Goal: Find specific page/section: Find specific page/section

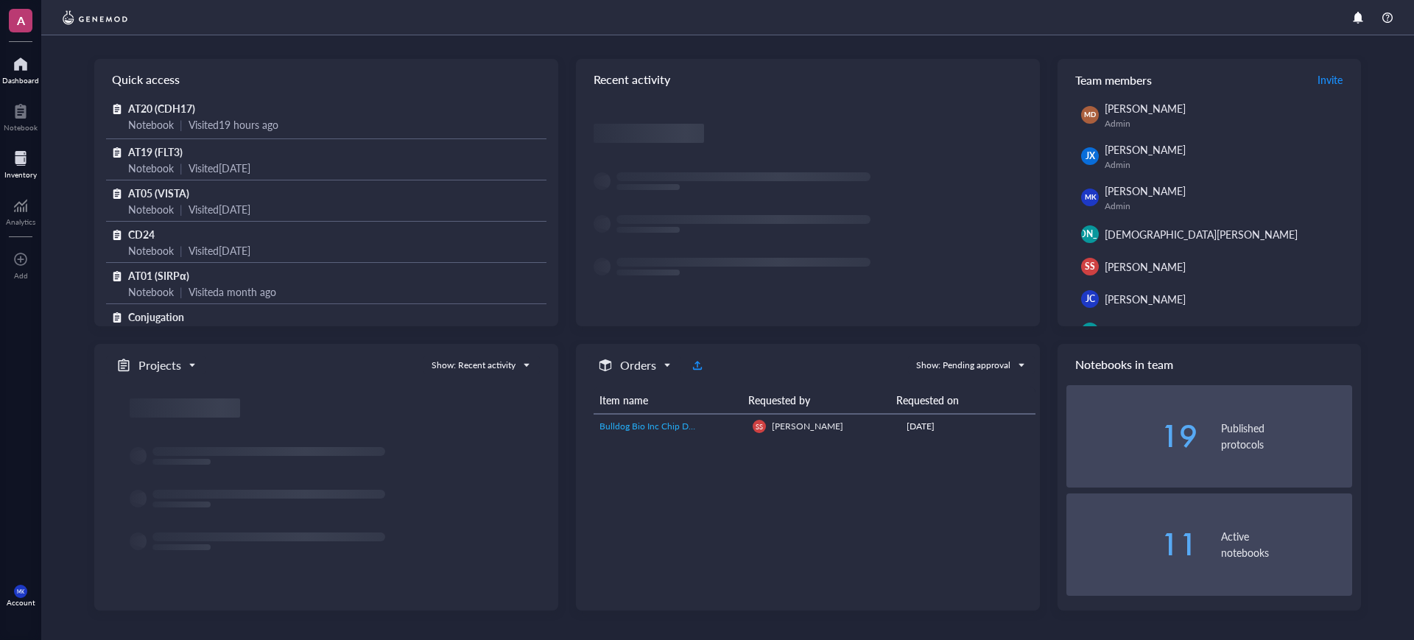
click at [15, 162] on div at bounding box center [20, 159] width 32 height 24
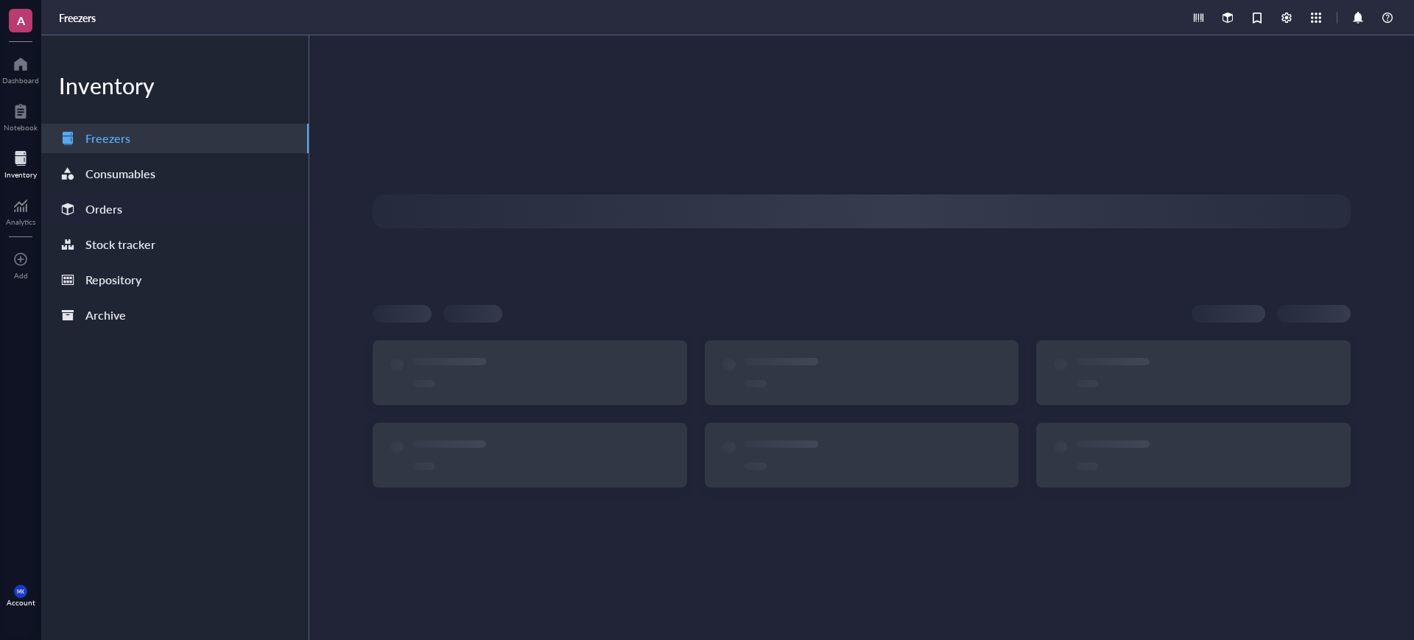
click at [130, 205] on div "Orders" at bounding box center [174, 208] width 267 height 29
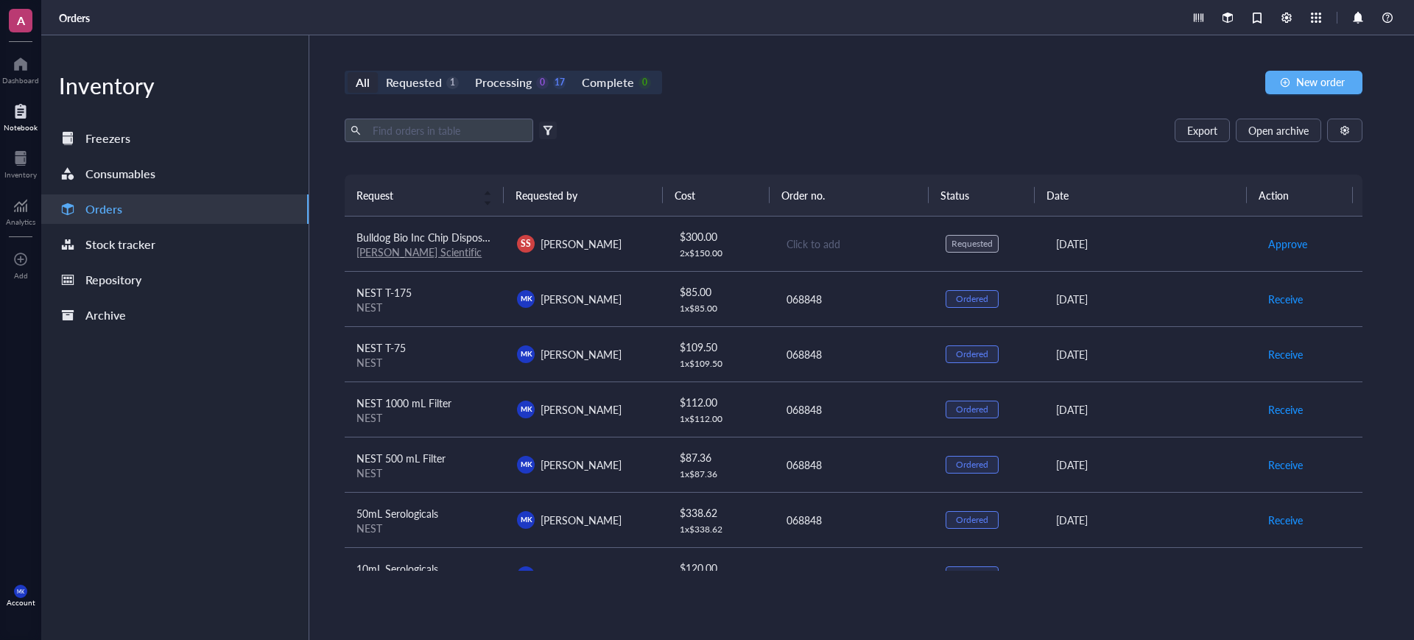
click at [34, 119] on div at bounding box center [21, 111] width 34 height 24
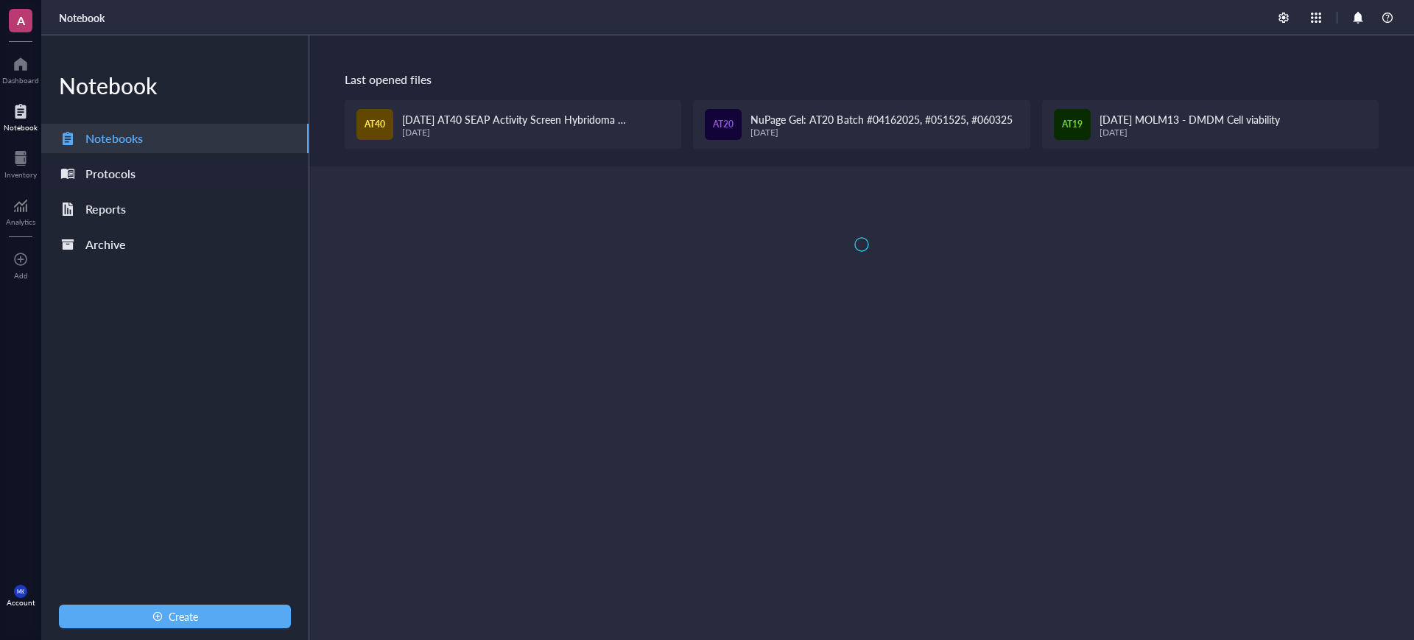
click at [138, 175] on div "Protocols" at bounding box center [174, 173] width 267 height 29
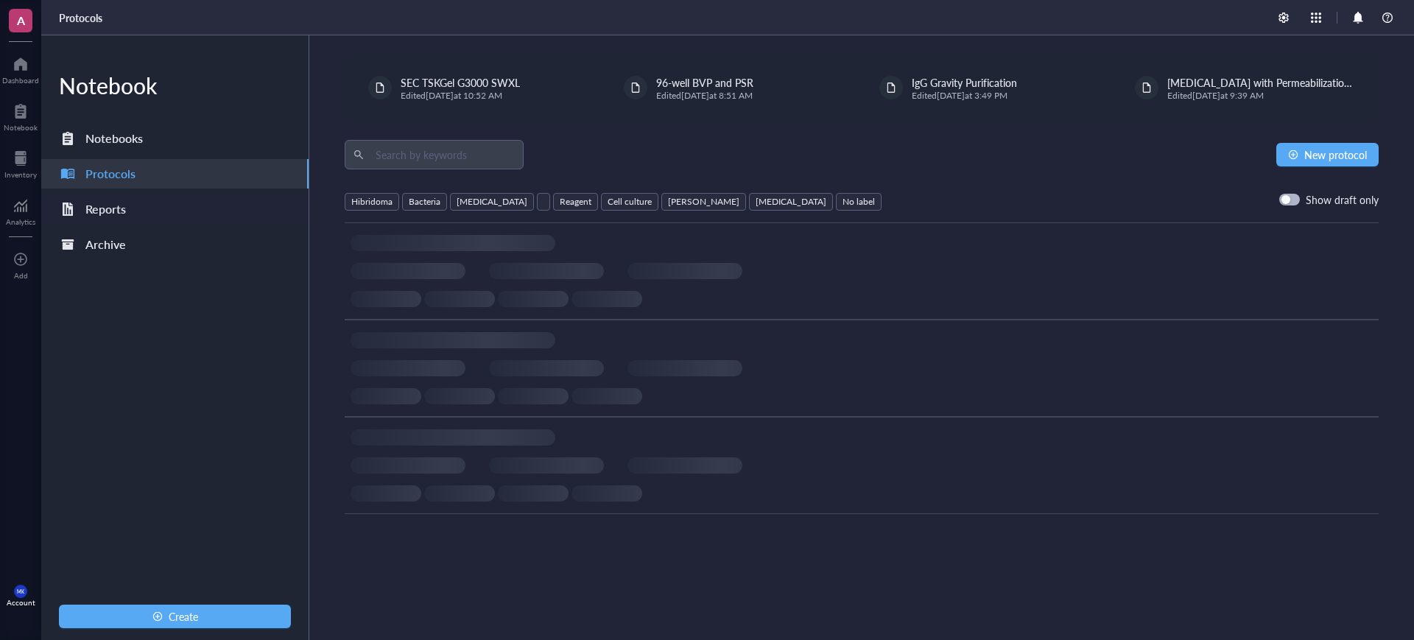
click at [158, 209] on div "Reports" at bounding box center [174, 208] width 267 height 29
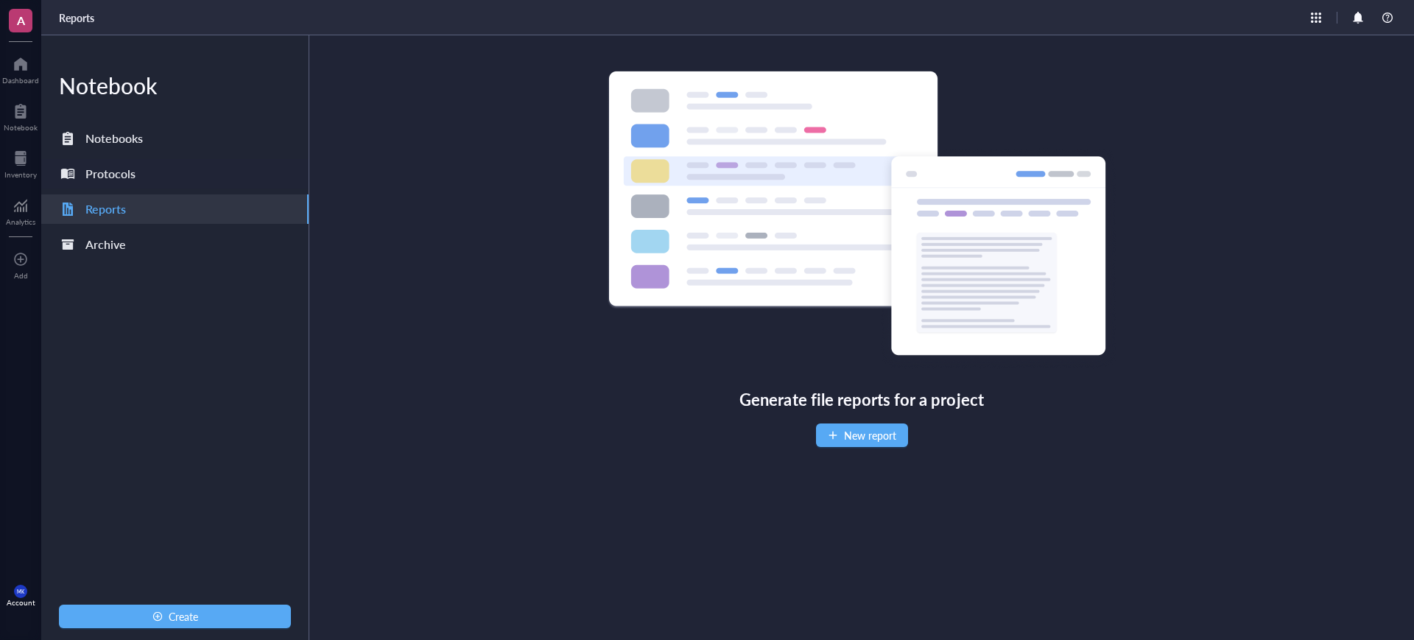
click at [161, 177] on div "Protocols" at bounding box center [174, 173] width 267 height 29
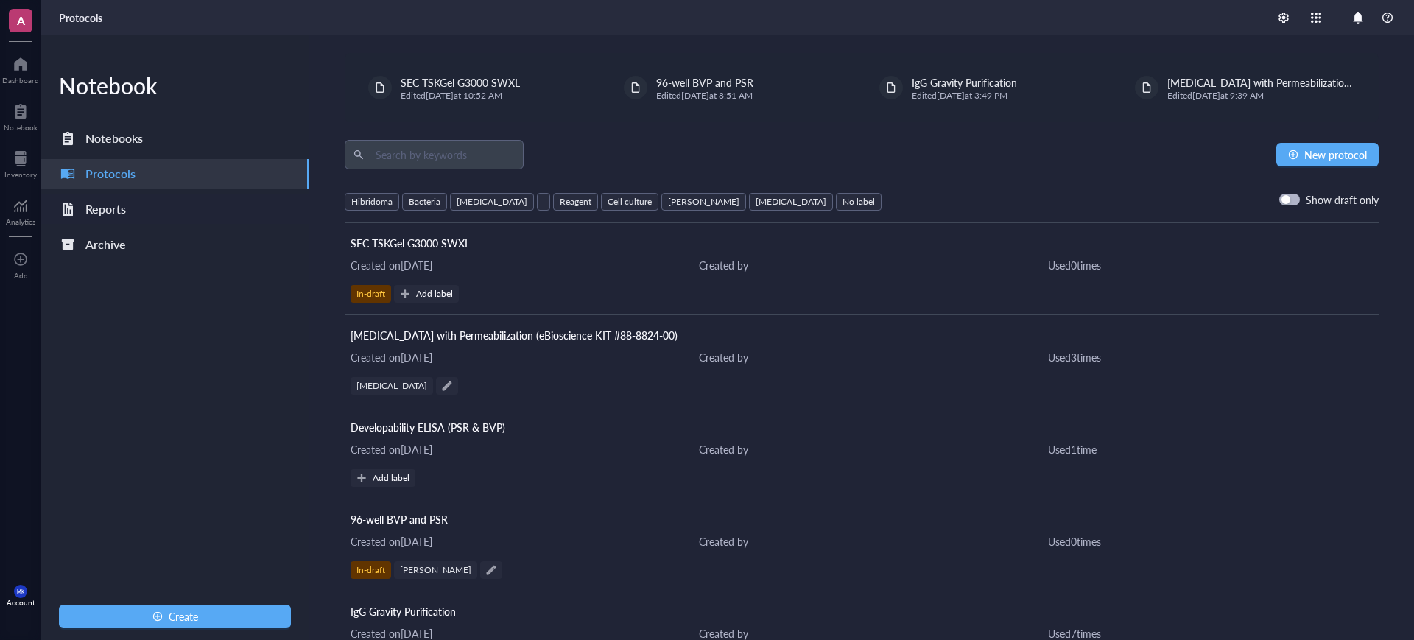
click at [135, 204] on div "Reports" at bounding box center [174, 208] width 267 height 29
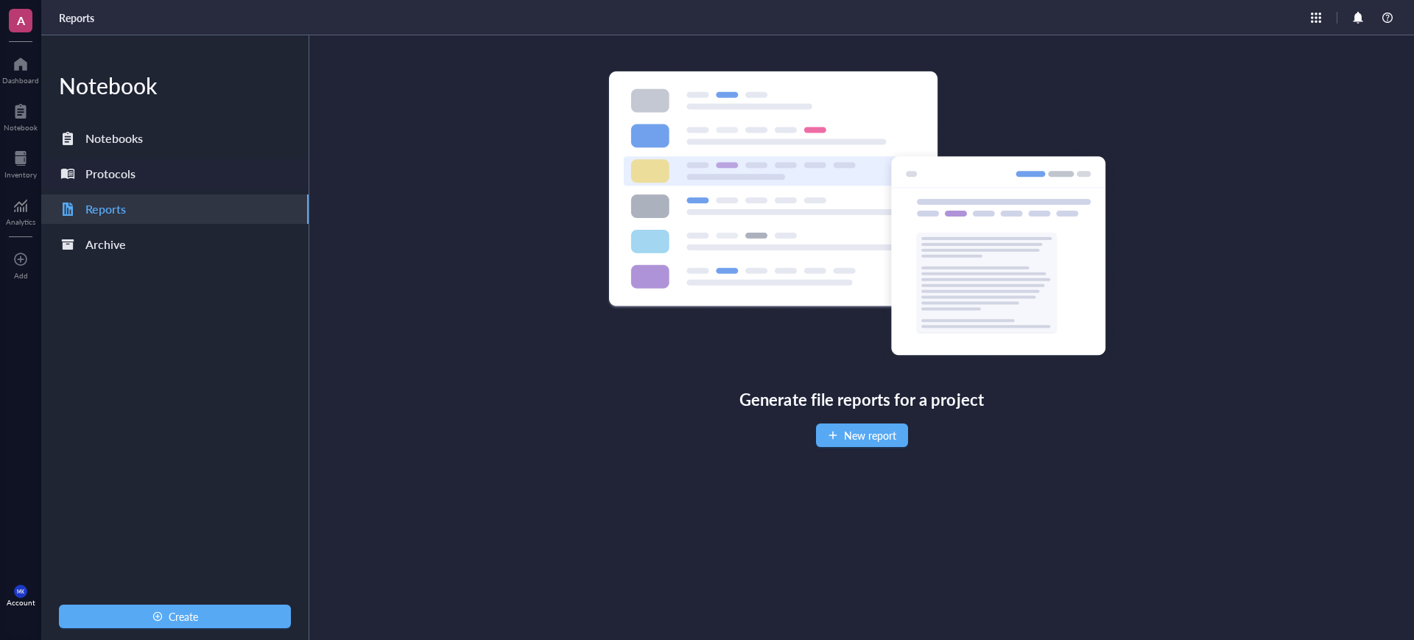
click at [123, 179] on div "Protocols" at bounding box center [110, 173] width 50 height 21
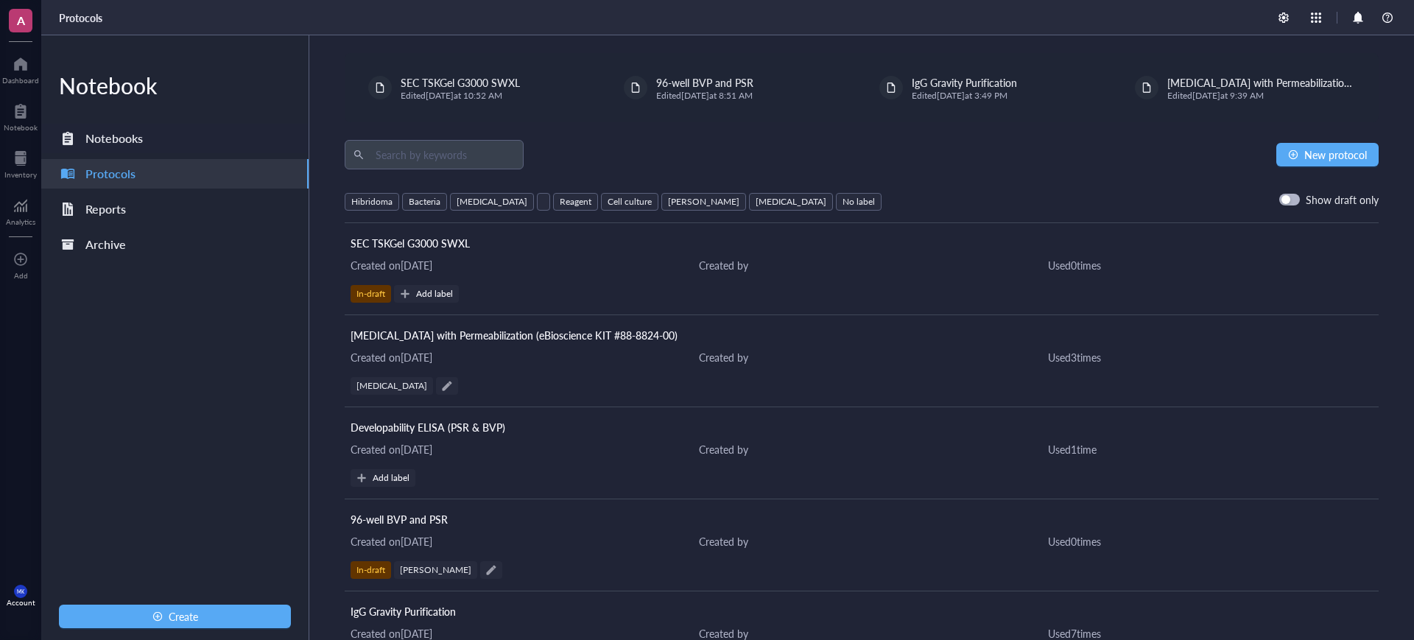
click at [150, 150] on div "Notebooks" at bounding box center [174, 138] width 267 height 29
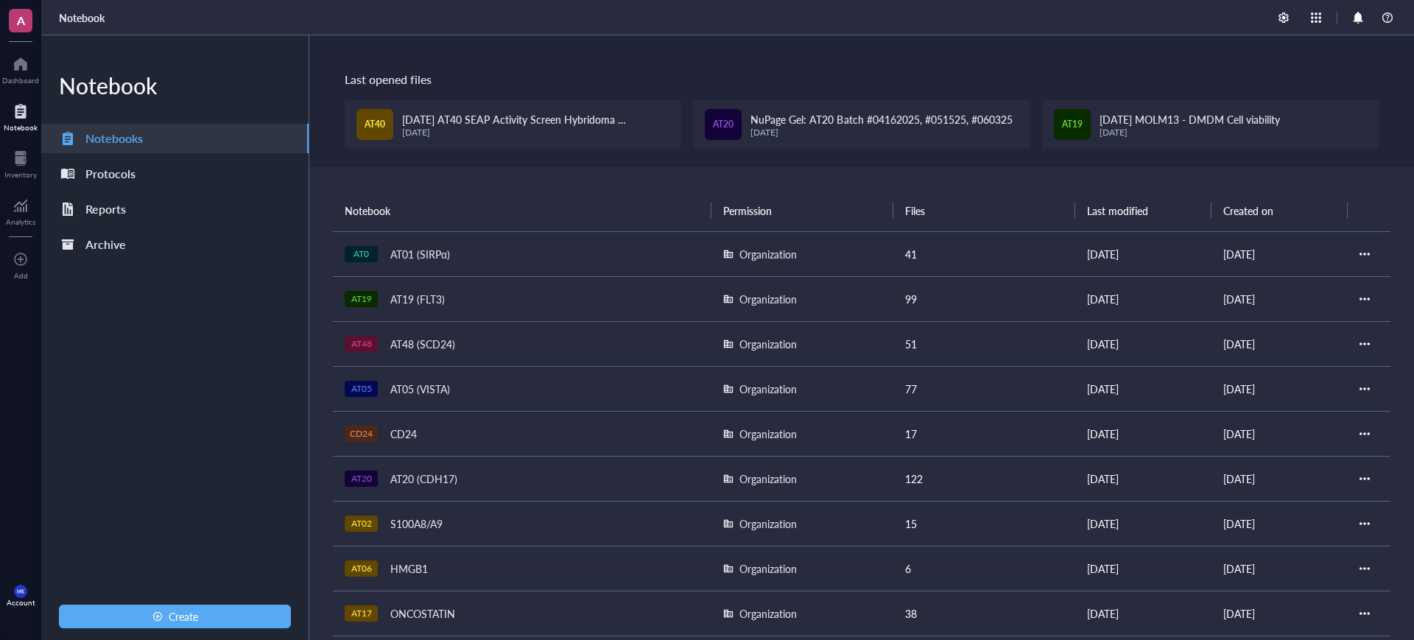
click at [449, 471] on div "AT20 (CDH17)" at bounding box center [424, 478] width 80 height 21
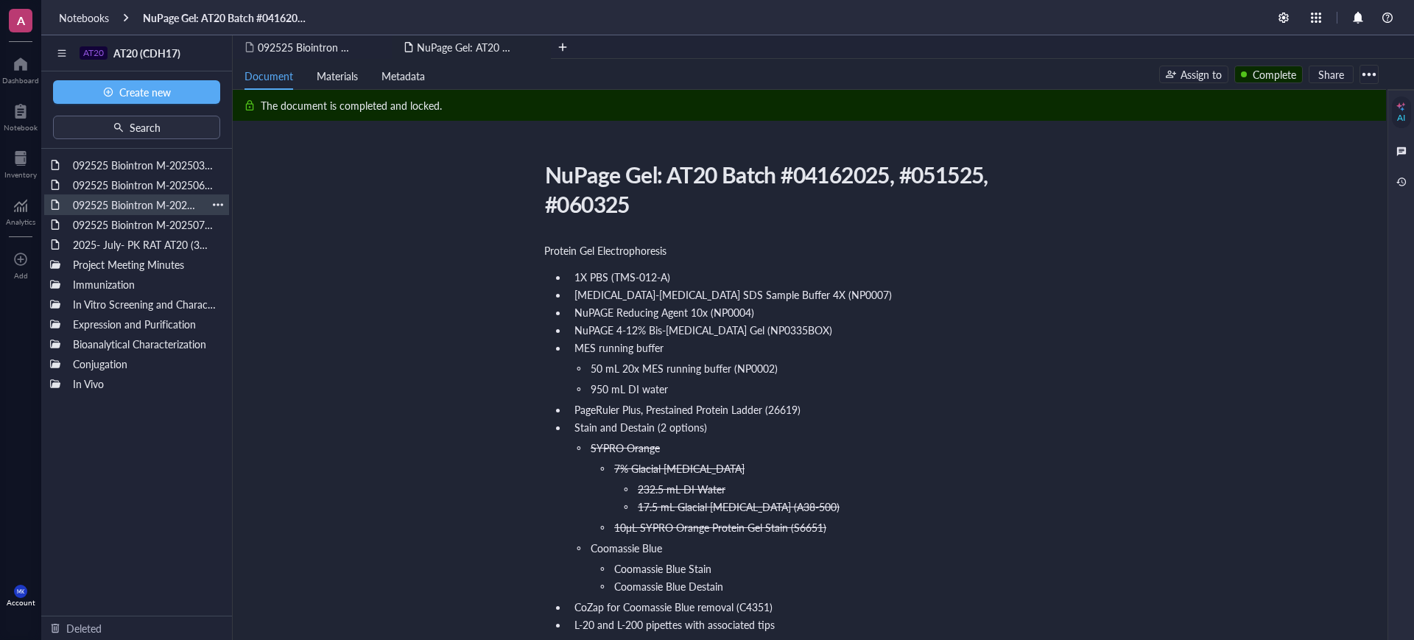
click at [113, 194] on div "092525 Biointron M-202505111492" at bounding box center [136, 204] width 141 height 21
